Goal: Navigation & Orientation: Find specific page/section

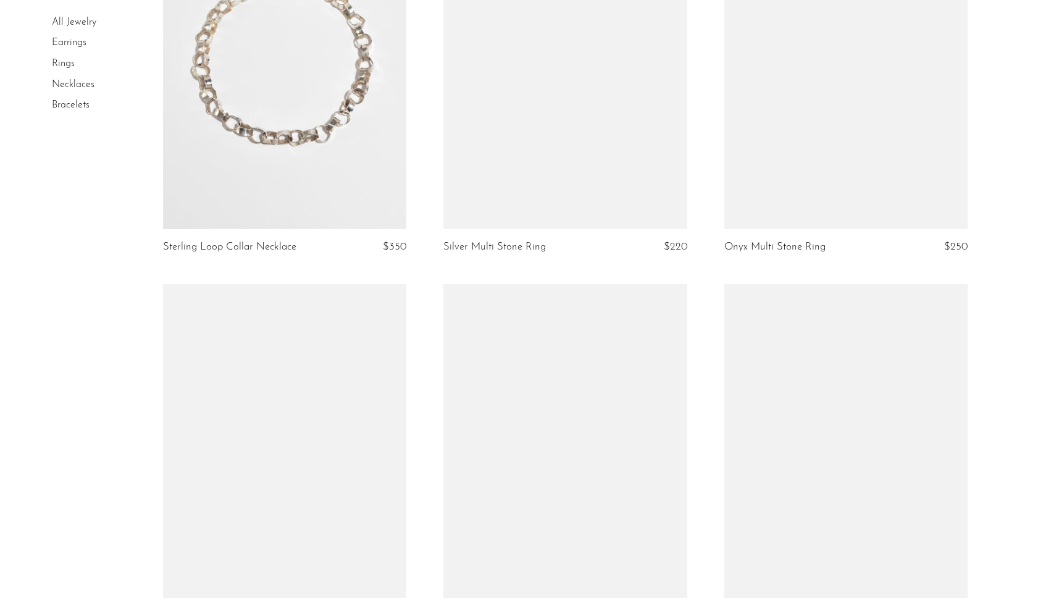
scroll to position [4562, 0]
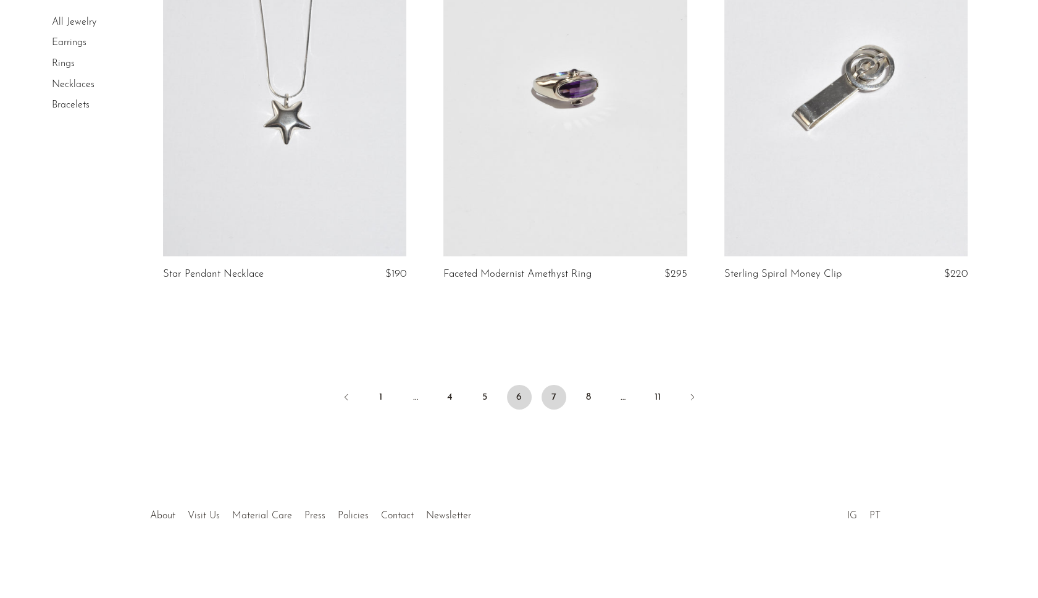
click at [549, 401] on link "7" at bounding box center [554, 397] width 25 height 25
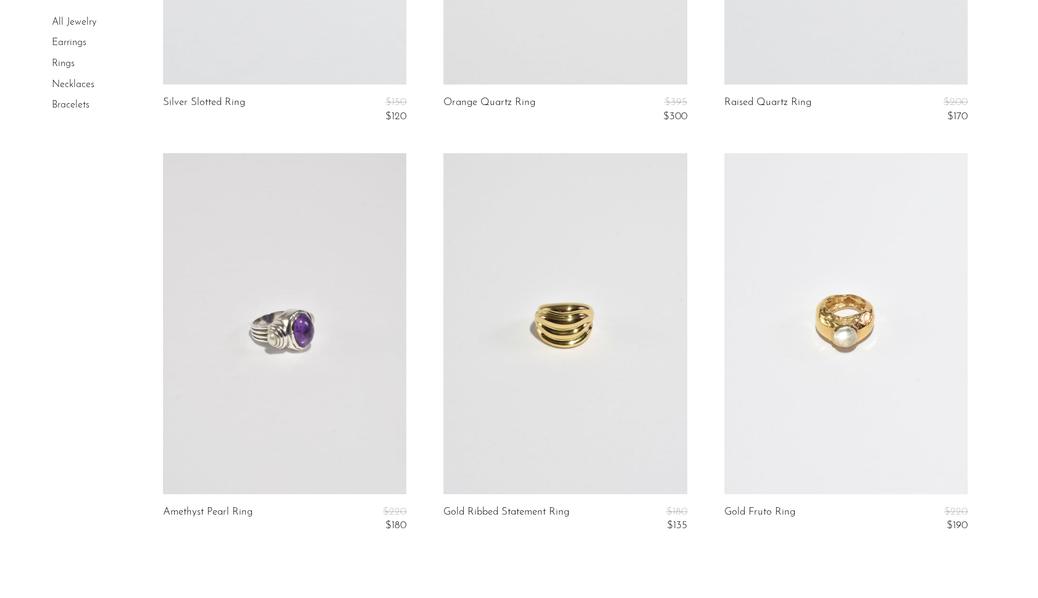
scroll to position [4647, 0]
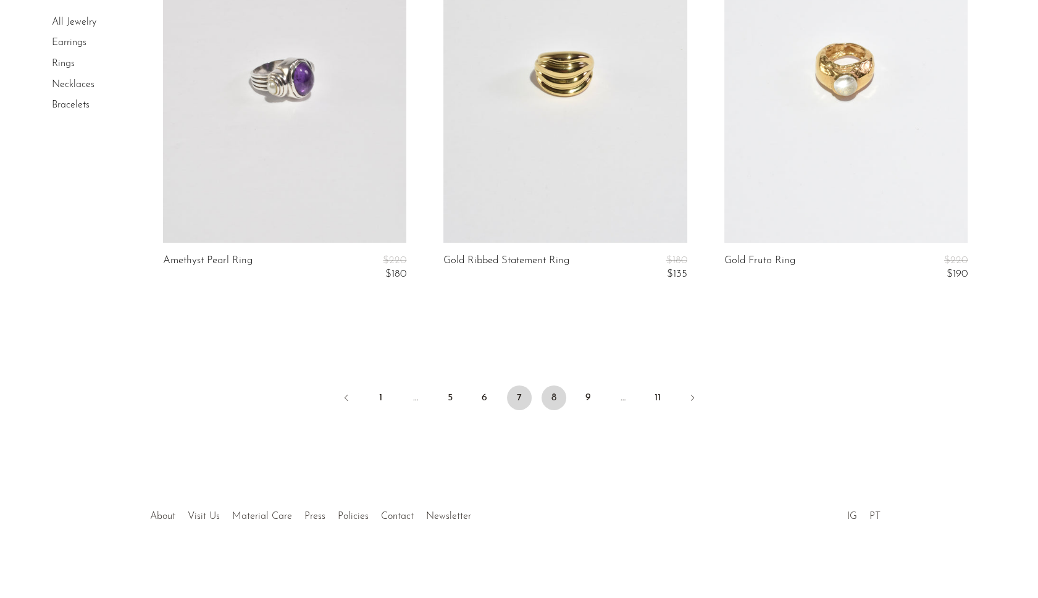
click at [552, 403] on link "8" at bounding box center [554, 397] width 25 height 25
